Goal: Information Seeking & Learning: Learn about a topic

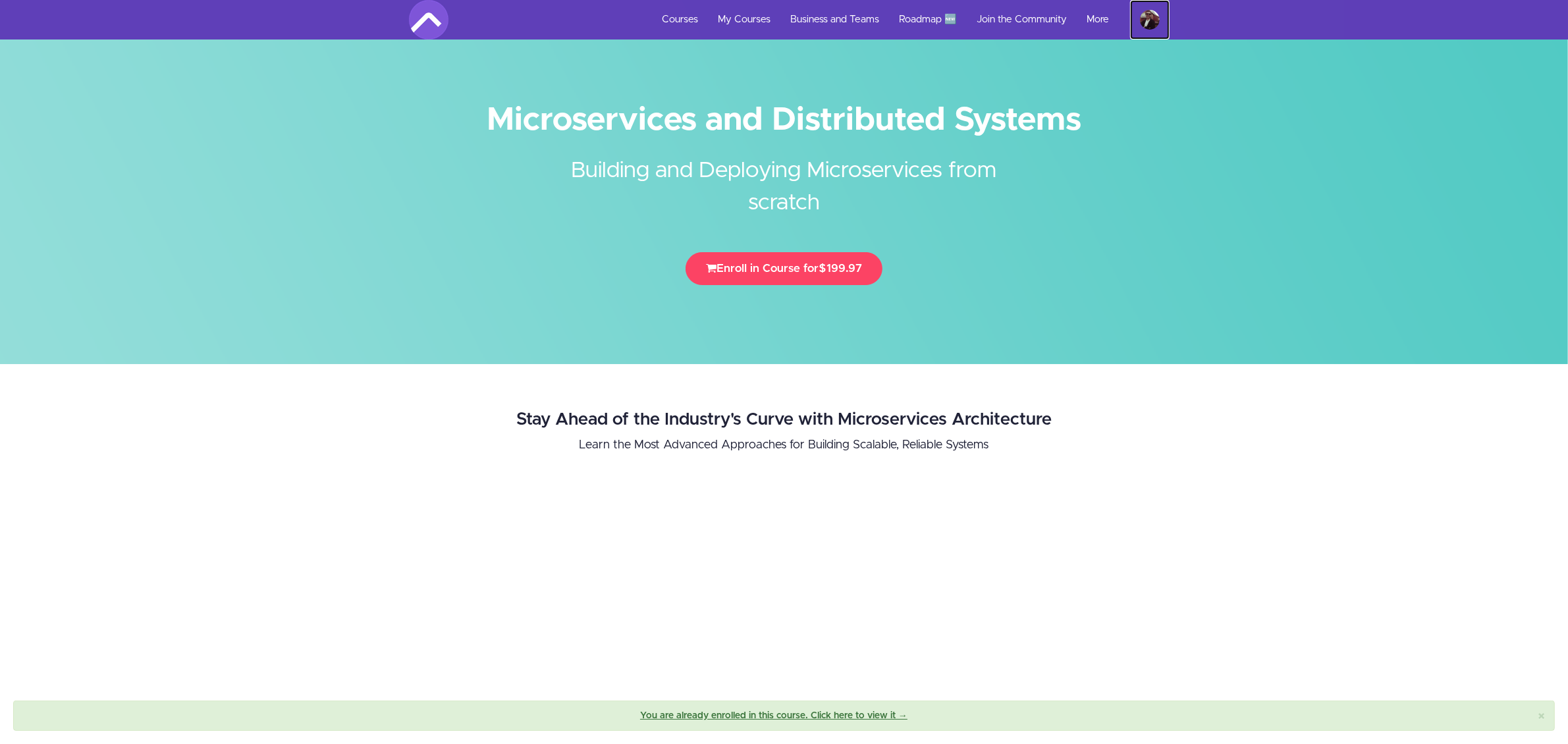
click at [1150, 20] on img at bounding box center [1150, 20] width 20 height 20
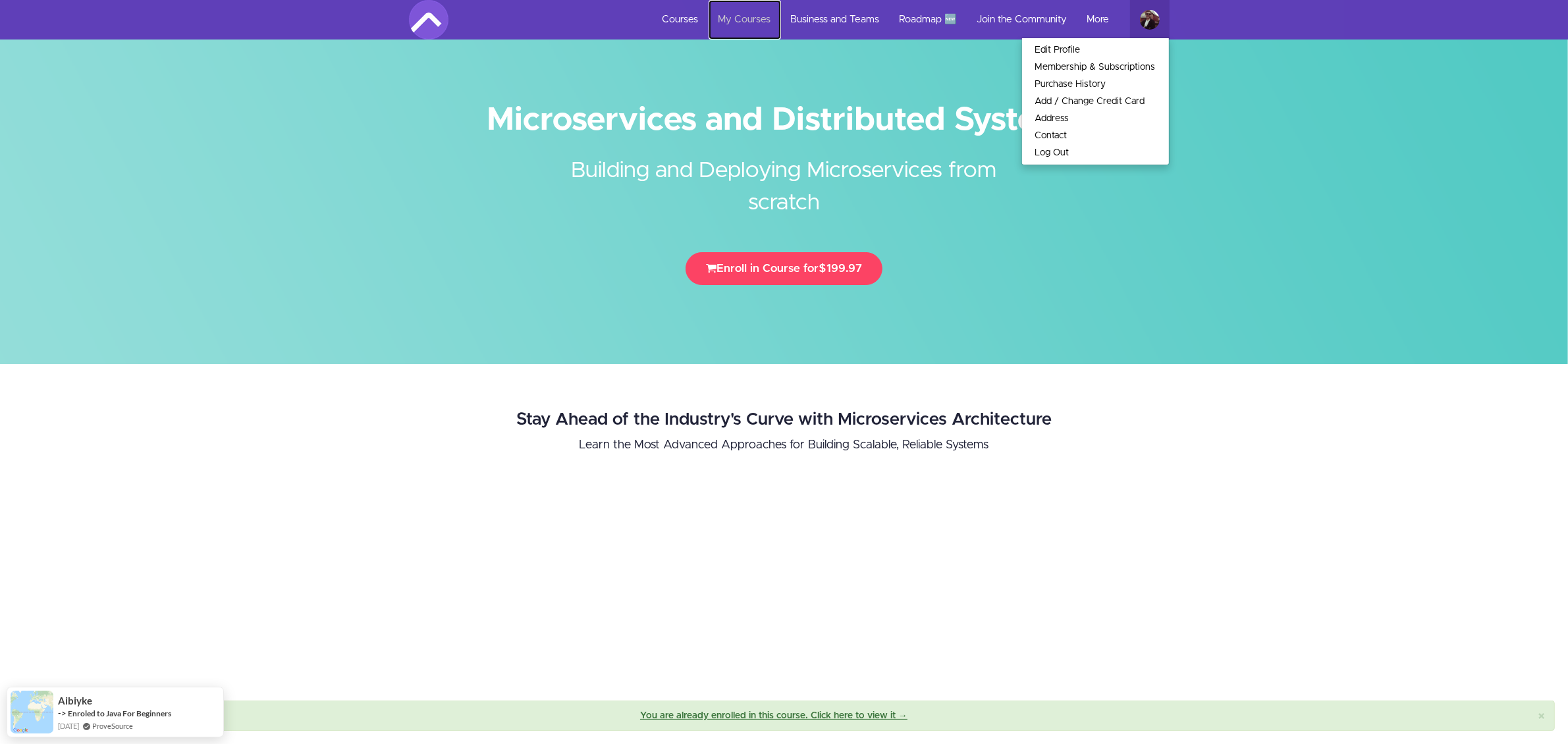
click at [752, 25] on link "My Courses" at bounding box center [745, 20] width 73 height 39
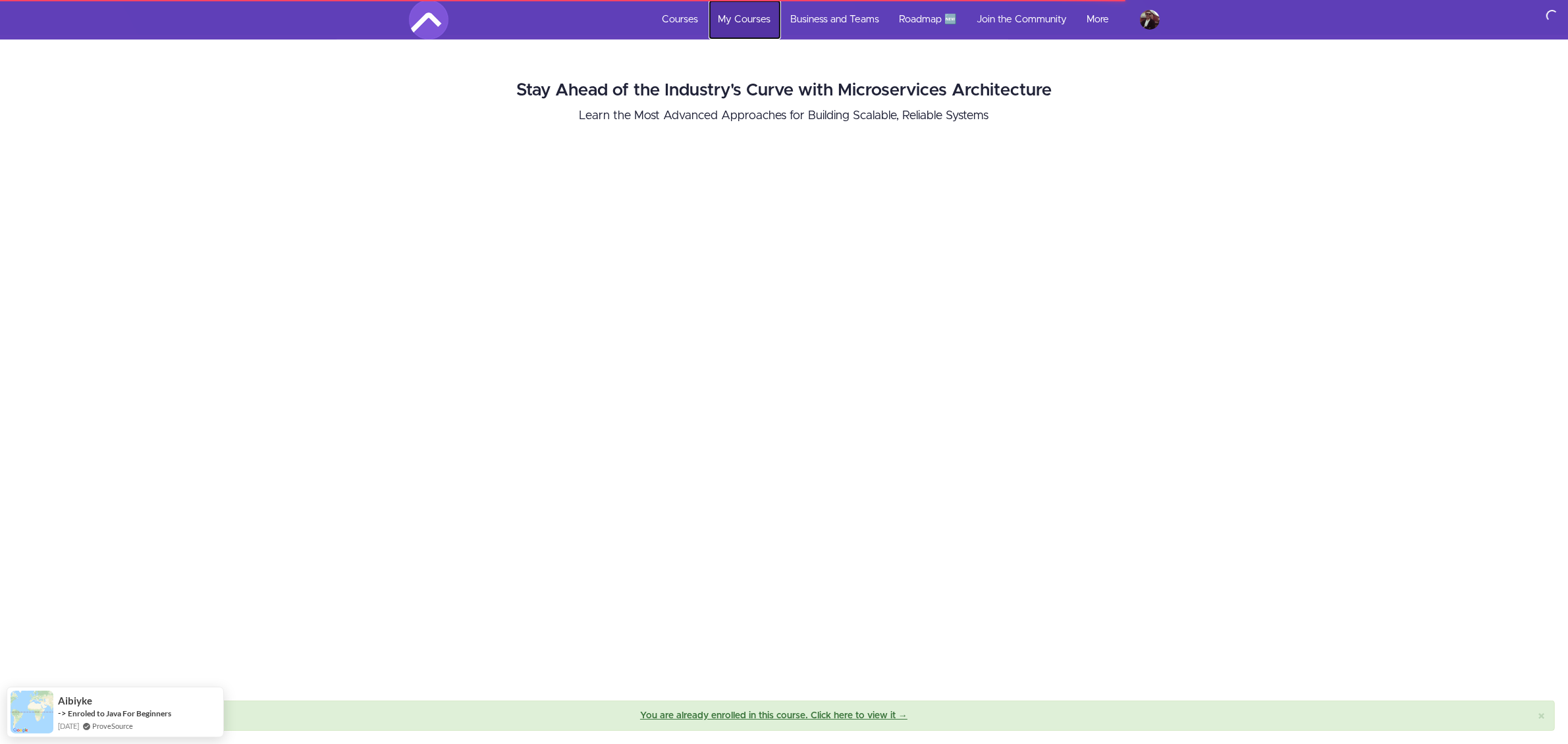
scroll to position [741, 0]
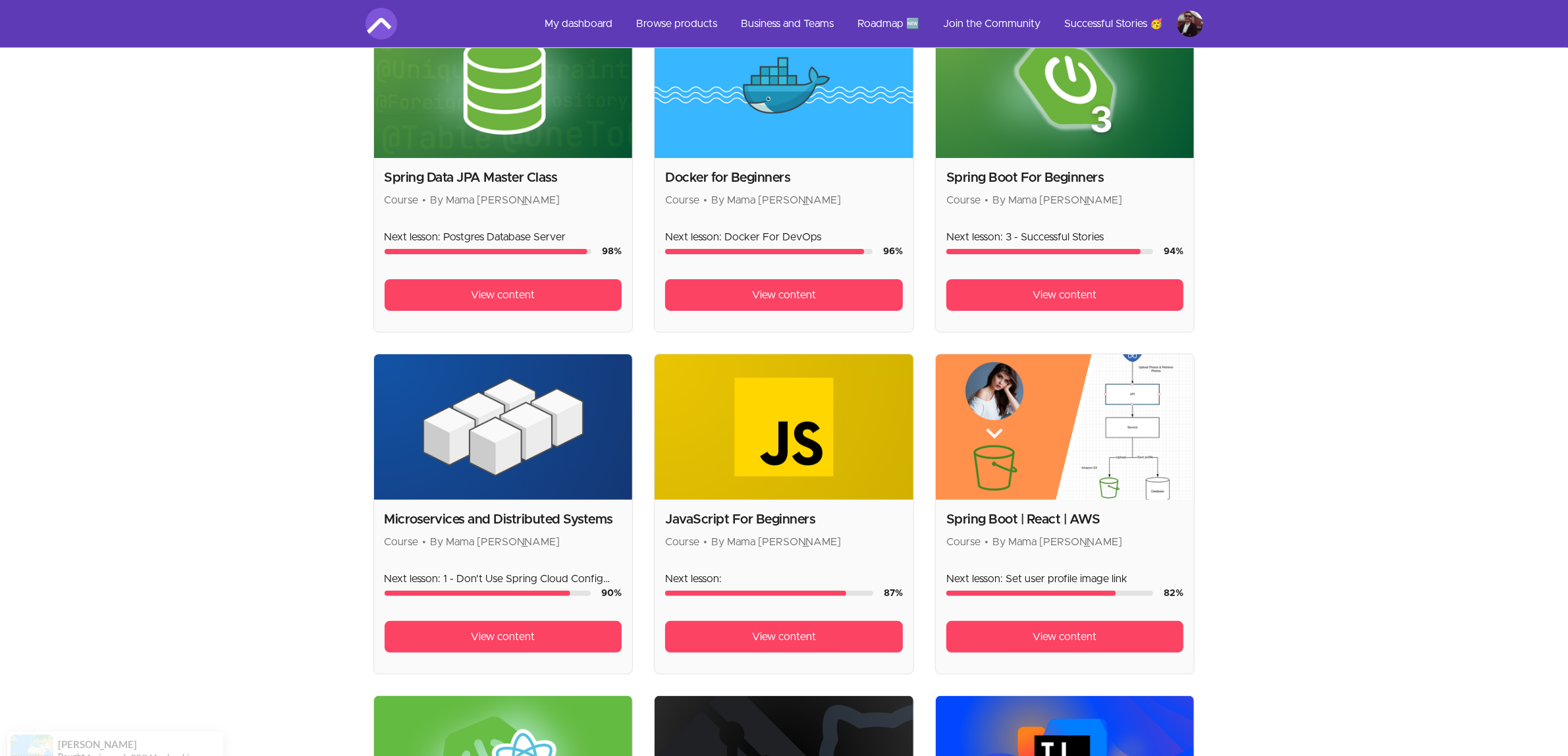
scroll to position [576, 0]
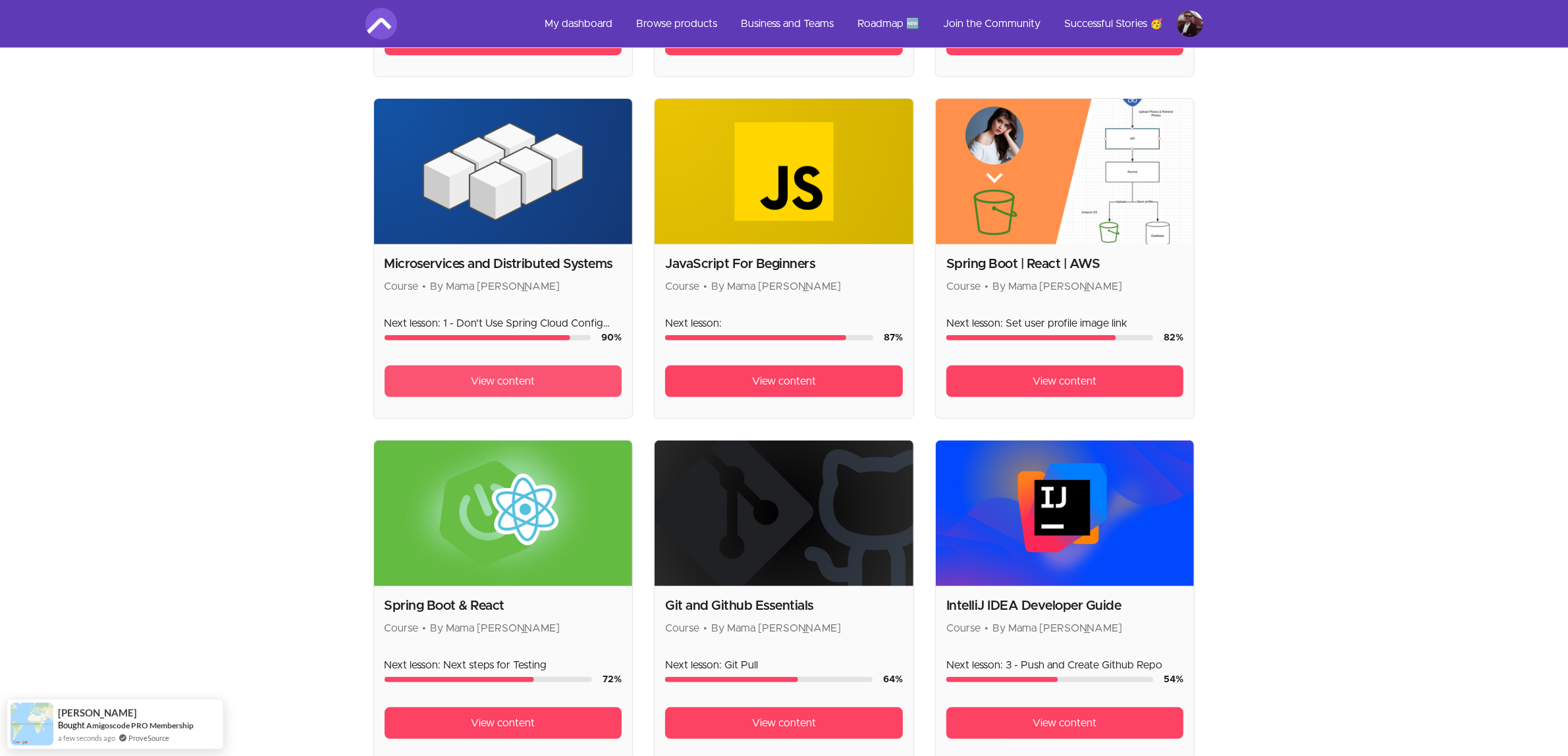
click at [558, 376] on link "View content" at bounding box center [504, 380] width 238 height 31
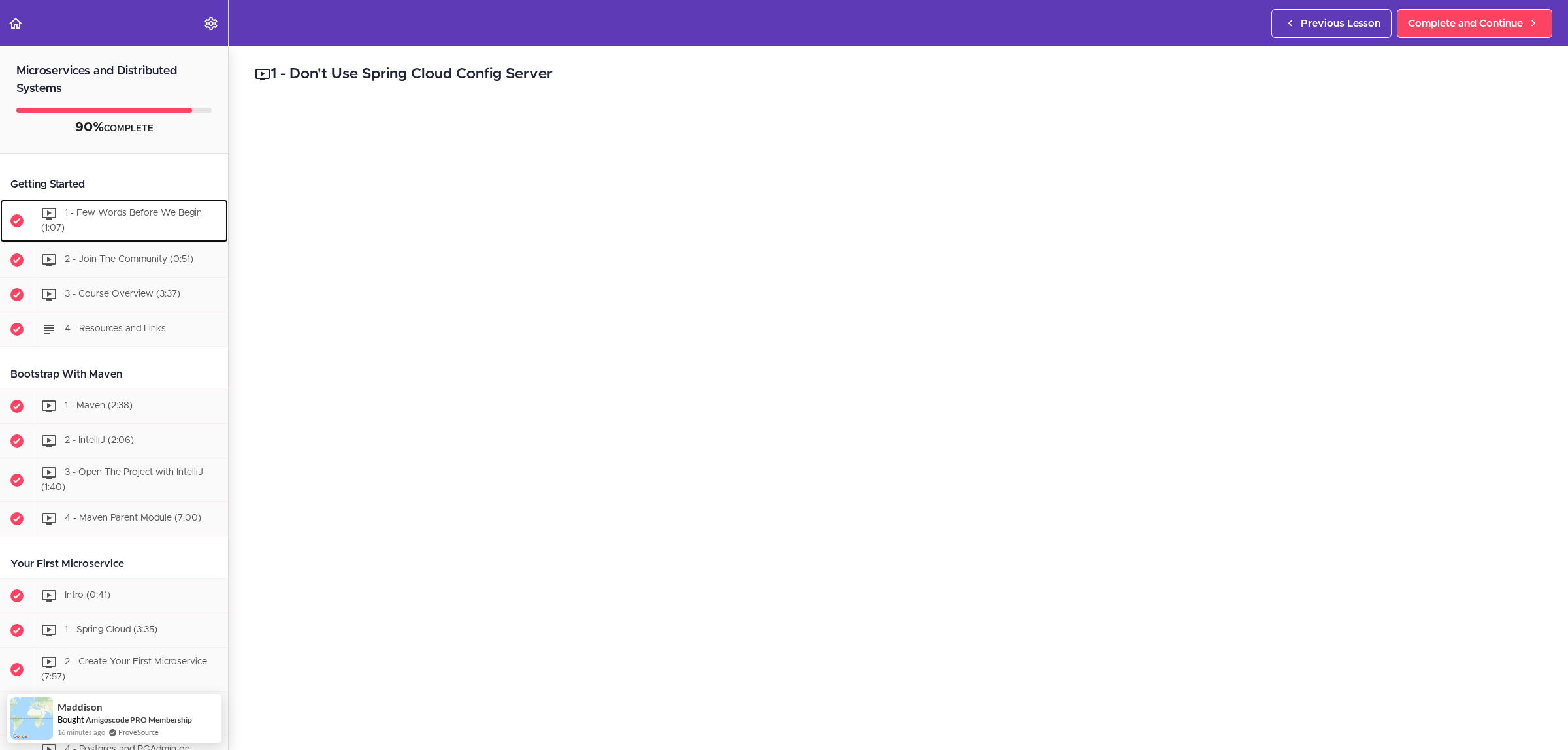
click at [102, 207] on div "1 - Few Words Before We Begin (1:07)" at bounding box center [131, 221] width 194 height 43
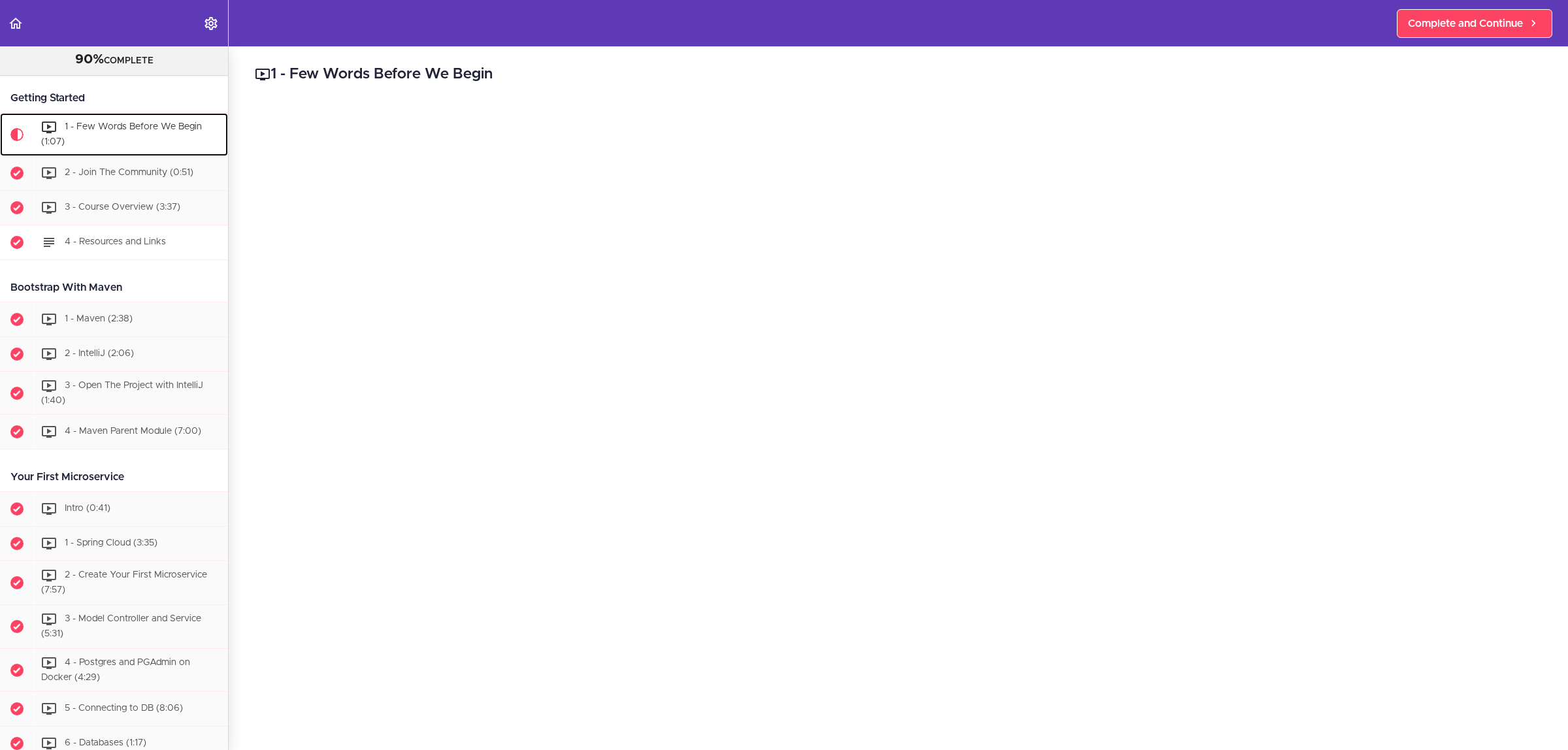
scroll to position [105, 0]
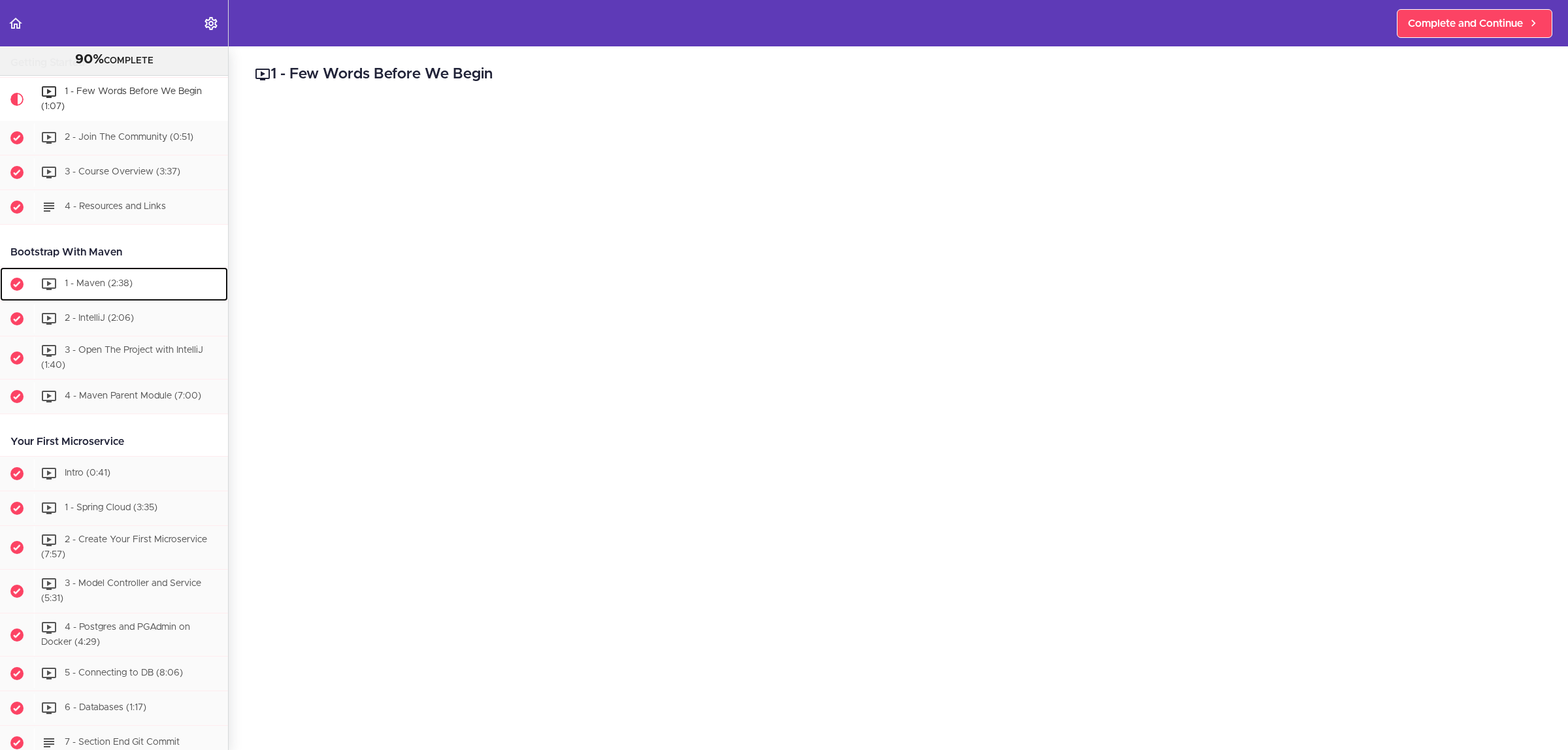
click at [122, 291] on div "1 - Maven (2:38)" at bounding box center [131, 284] width 194 height 28
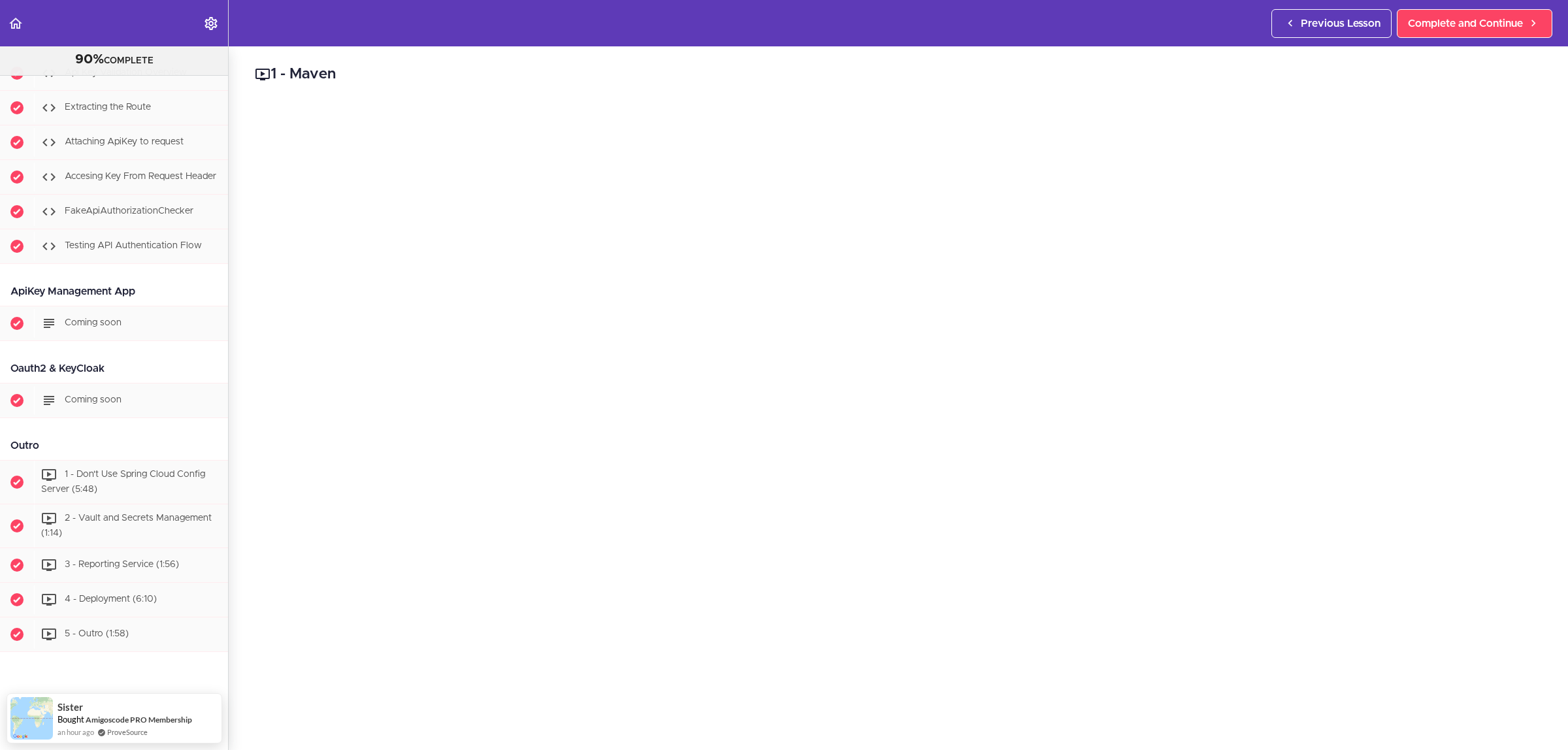
scroll to position [7509, 0]
